Goal: Task Accomplishment & Management: Manage account settings

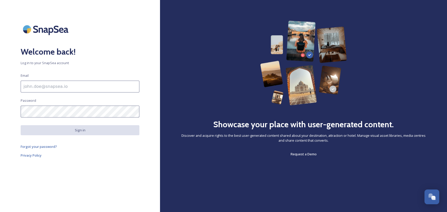
click at [63, 87] on input at bounding box center [80, 87] width 119 height 12
type input "[PERSON_NAME][EMAIL_ADDRESS][DOMAIN_NAME]"
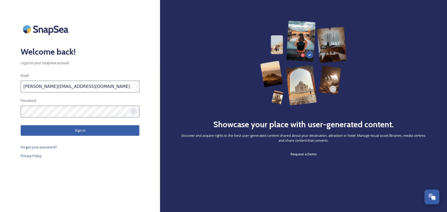
click at [133, 111] on div "Open Grammarly." at bounding box center [133, 111] width 5 height 5
click at [127, 111] on icon "Turn off Grammarly on this website" at bounding box center [128, 111] width 3 height 3
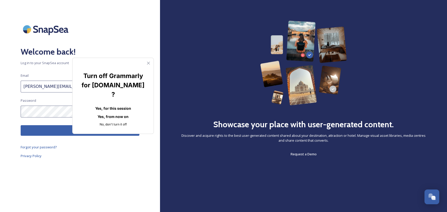
click at [116, 104] on button "Yes, for this session" at bounding box center [113, 108] width 64 height 8
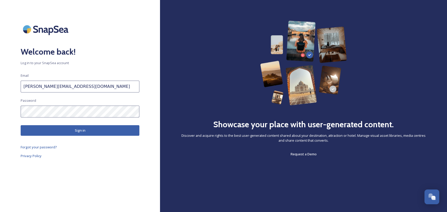
click at [103, 134] on button "Sign in" at bounding box center [80, 130] width 119 height 11
click at [47, 149] on span "Forgot your password?" at bounding box center [39, 148] width 36 height 5
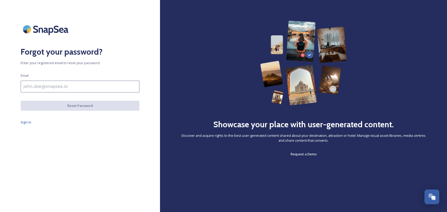
click at [53, 88] on input at bounding box center [80, 87] width 119 height 12
type input "[PERSON_NAME][EMAIL_ADDRESS][DOMAIN_NAME]"
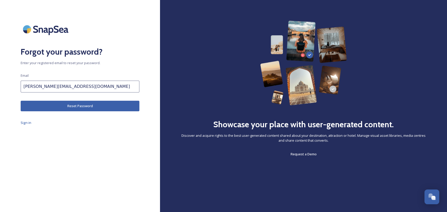
click at [54, 104] on button "Reset Password" at bounding box center [80, 106] width 119 height 11
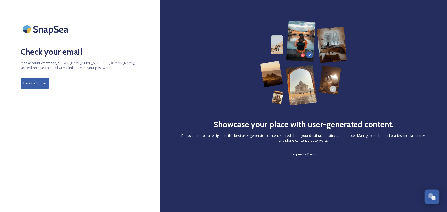
click at [35, 85] on button "Back to Sign in" at bounding box center [35, 83] width 28 height 11
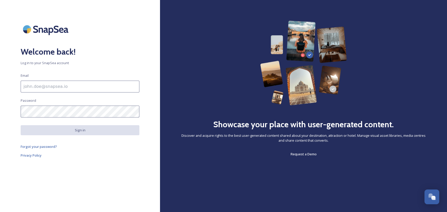
click at [31, 62] on span "Log in to your SnapSea account" at bounding box center [80, 63] width 119 height 5
click at [49, 25] on img at bounding box center [47, 29] width 52 height 17
click at [55, 59] on div "Welcome back! Log in to your SnapSea account Email Password Sign in Forgot your…" at bounding box center [80, 106] width 160 height 171
click at [58, 52] on h2 "Welcome back!" at bounding box center [80, 52] width 119 height 12
